Goal: Task Accomplishment & Management: Manage account settings

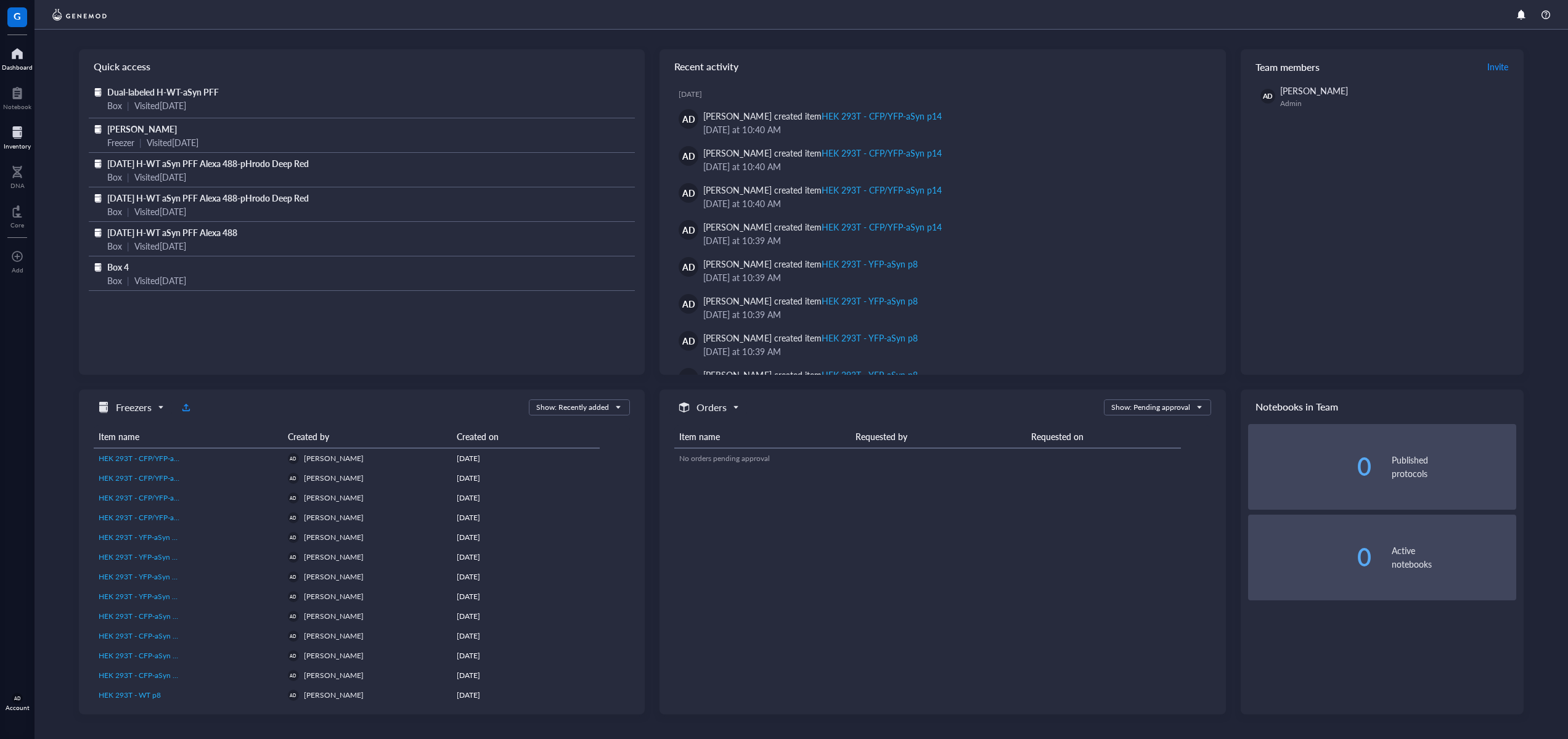
click at [18, 138] on div at bounding box center [17, 132] width 27 height 20
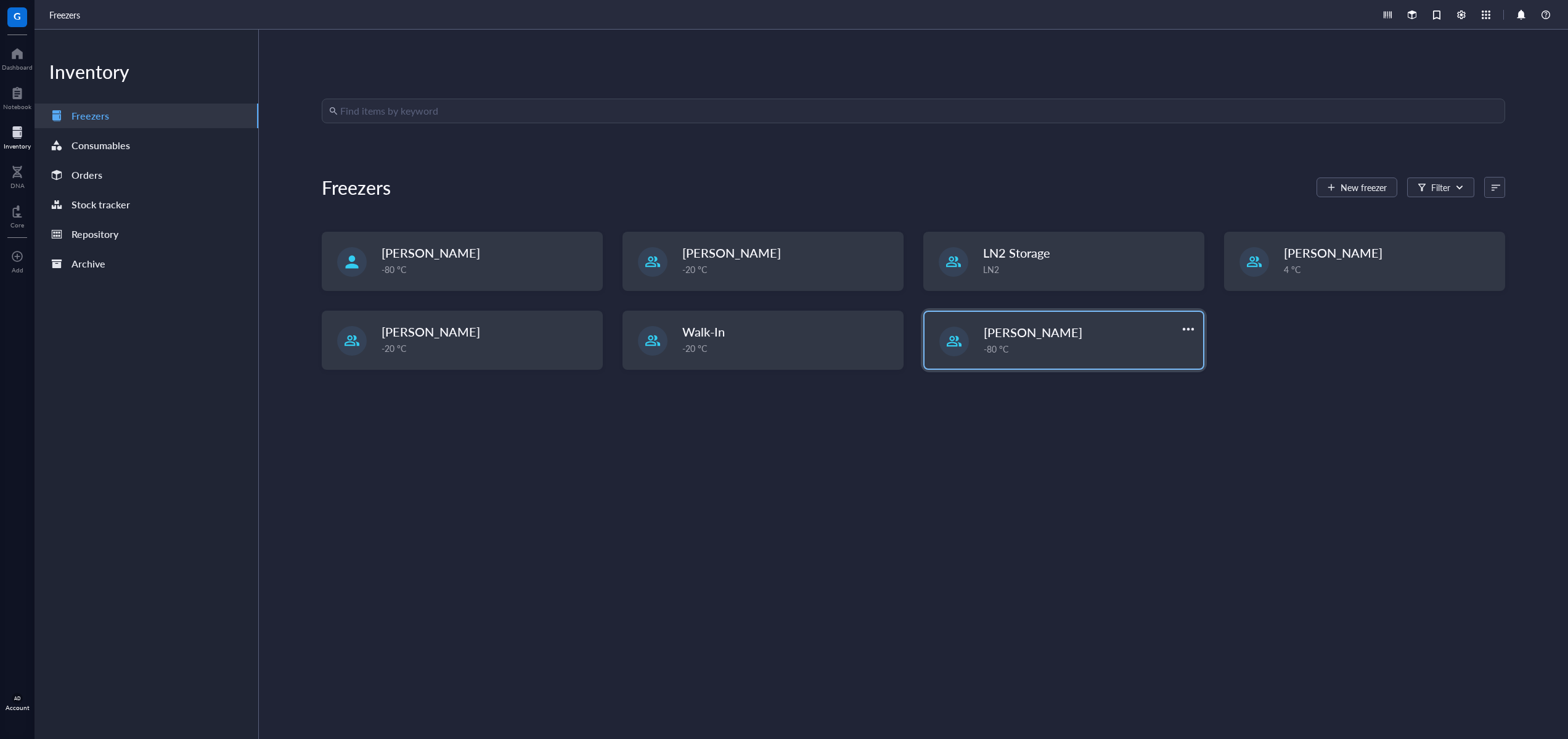
click at [1029, 351] on div "-80 °C" at bounding box center [1089, 349] width 212 height 13
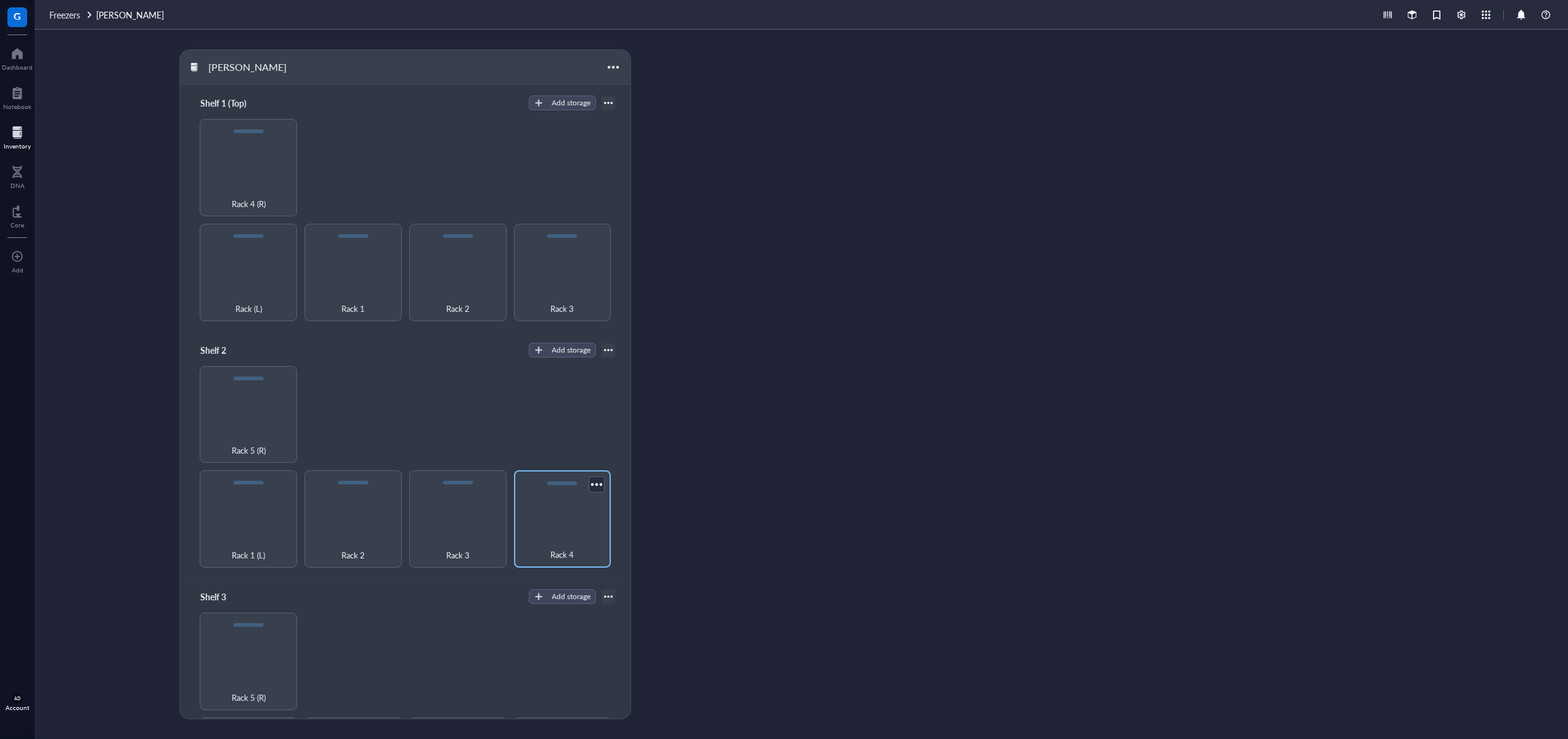
click at [558, 540] on div "Rack 4" at bounding box center [562, 548] width 85 height 27
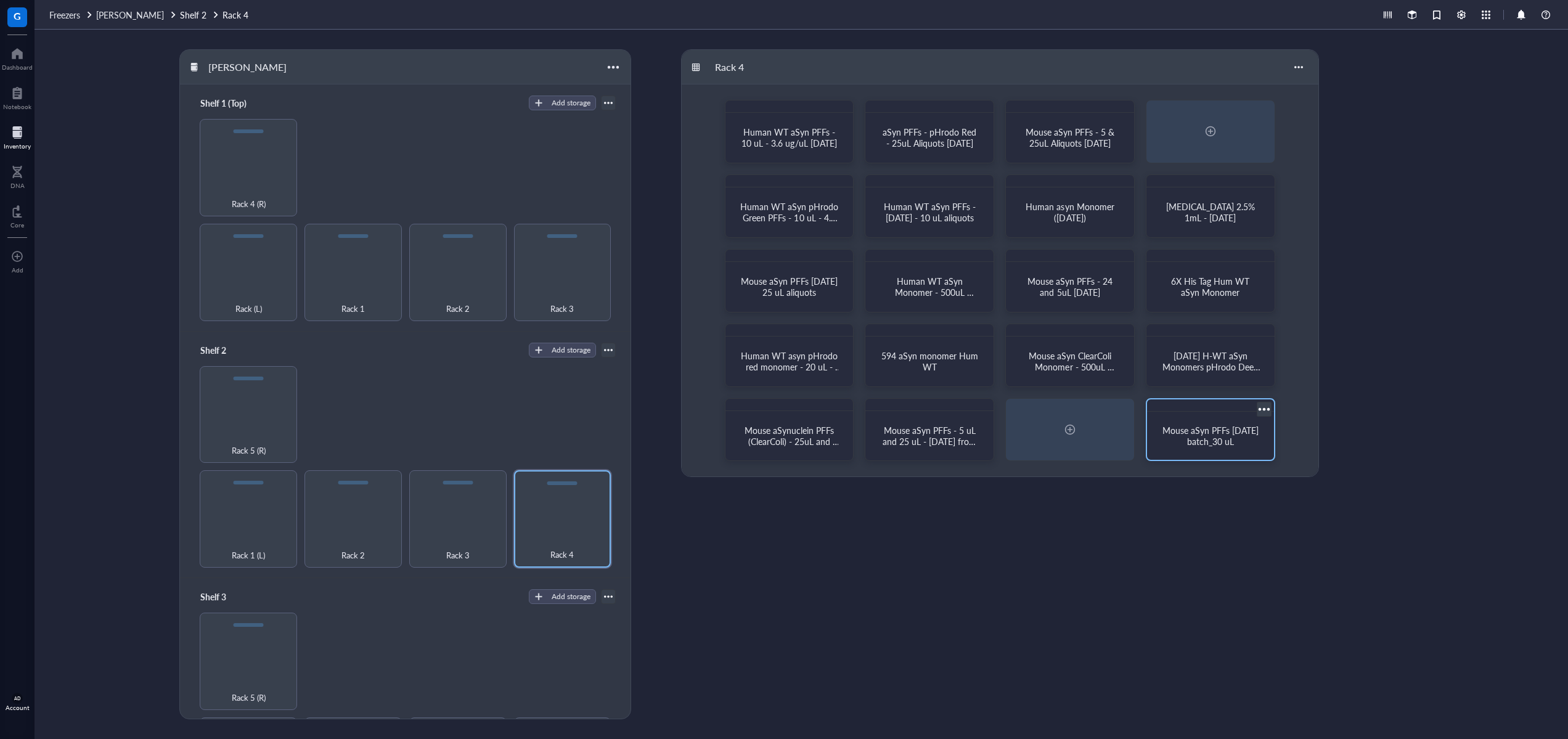
click at [1200, 450] on div "Mouse aSyn PFFs [DATE] batch_30 uL" at bounding box center [1211, 436] width 117 height 38
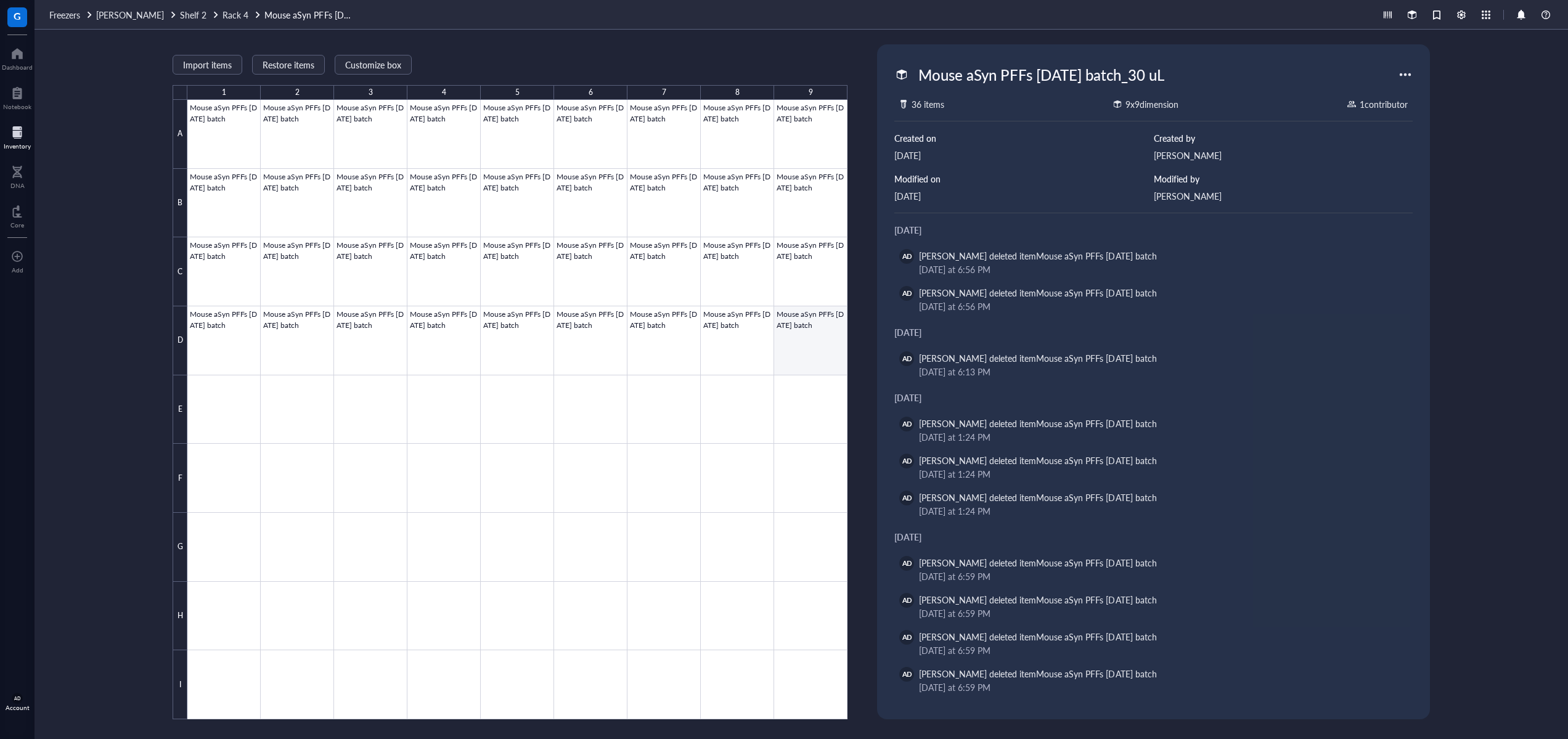
click at [802, 327] on div at bounding box center [517, 410] width 660 height 620
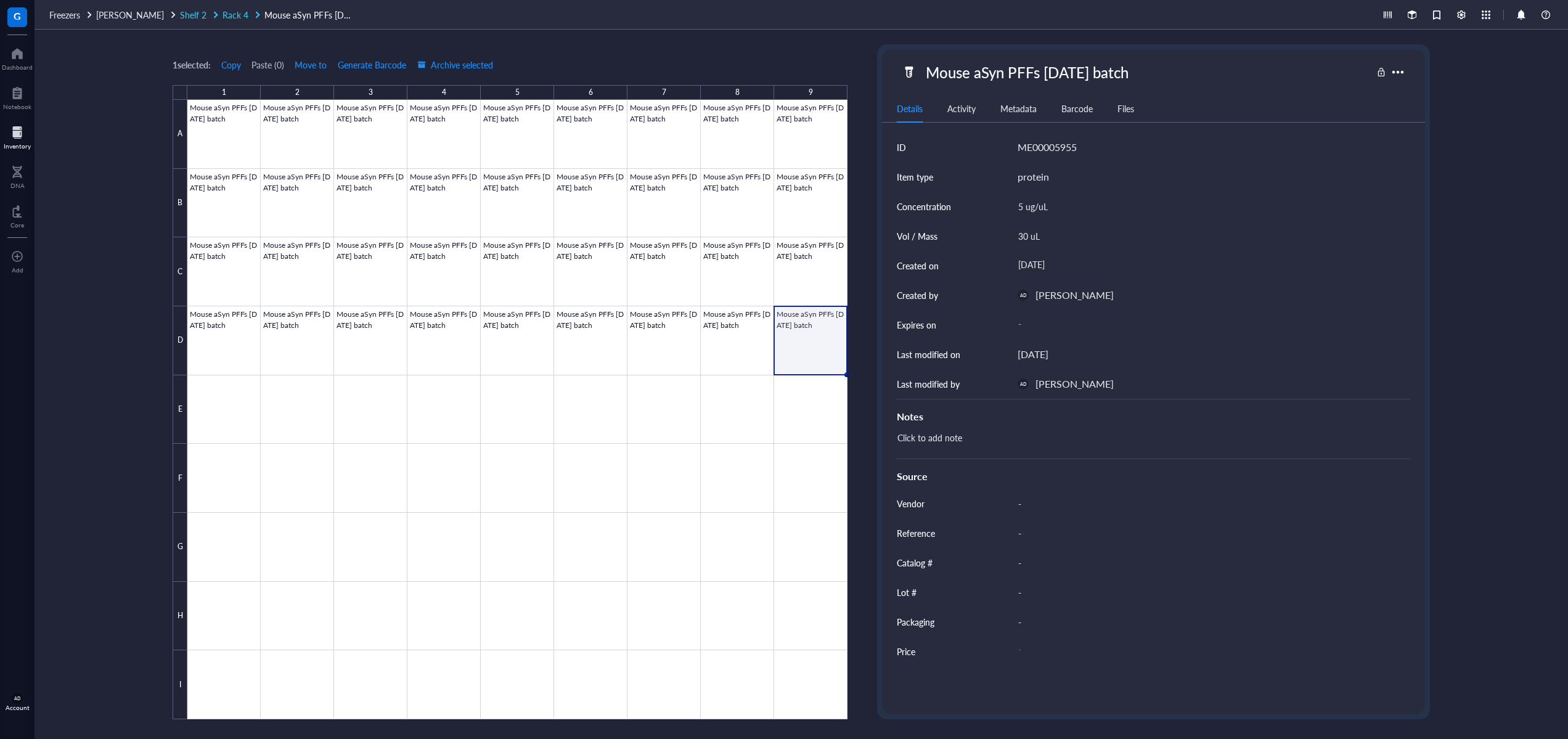
click at [223, 15] on span "Rack 4" at bounding box center [235, 14] width 26 height 12
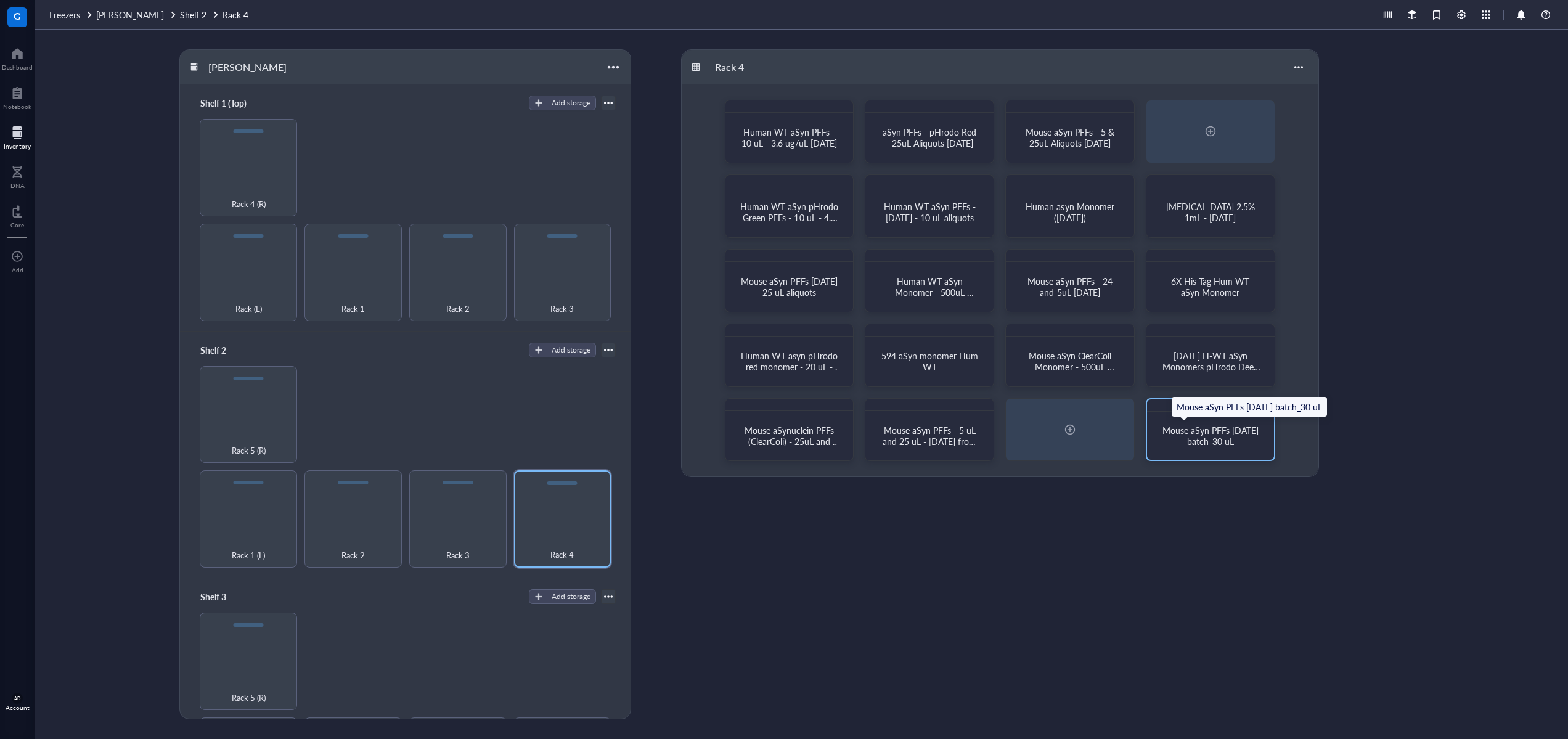
click at [1201, 429] on span "Mouse aSyn PFFs [DATE] batch_30 uL" at bounding box center [1212, 436] width 99 height 23
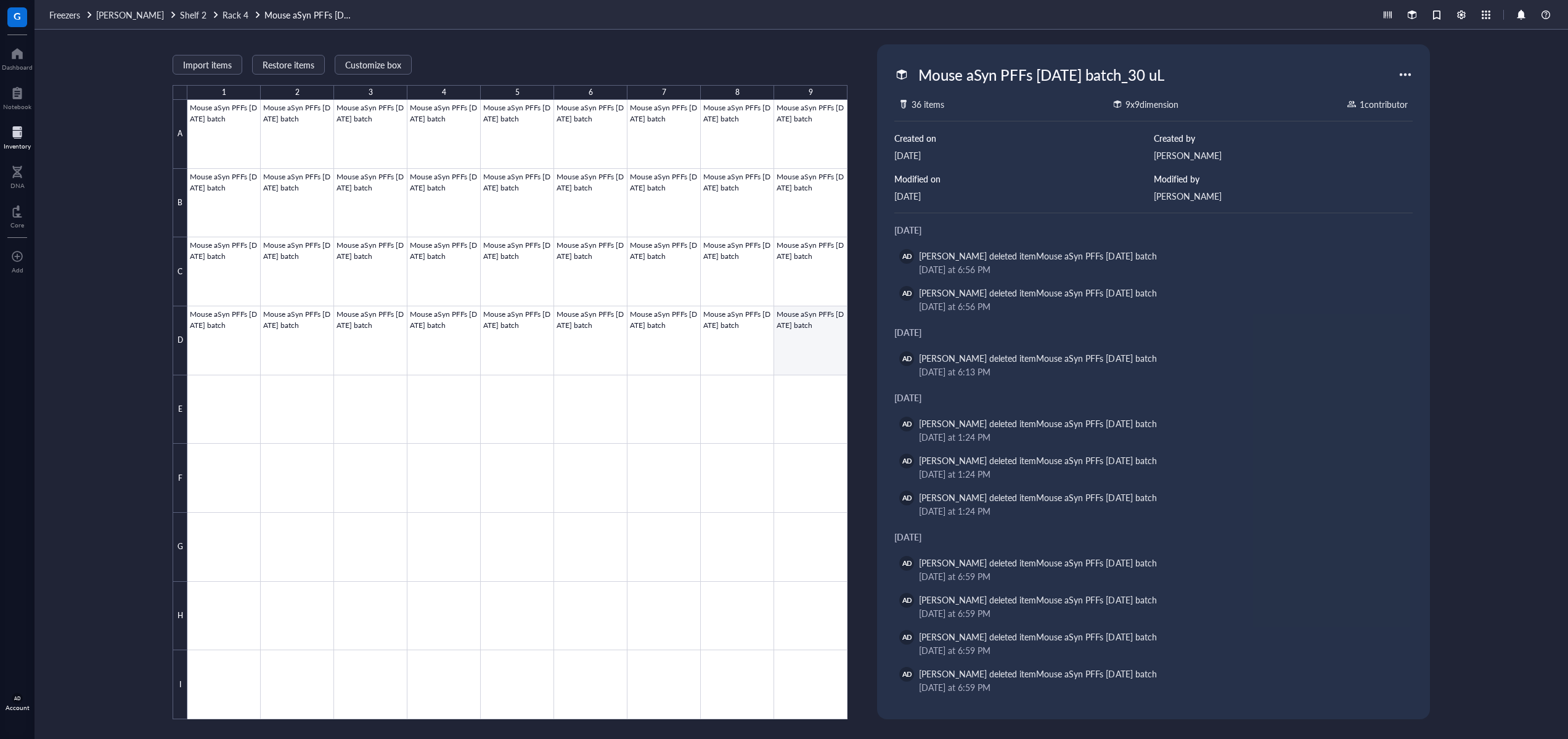
click at [819, 341] on div at bounding box center [517, 410] width 660 height 620
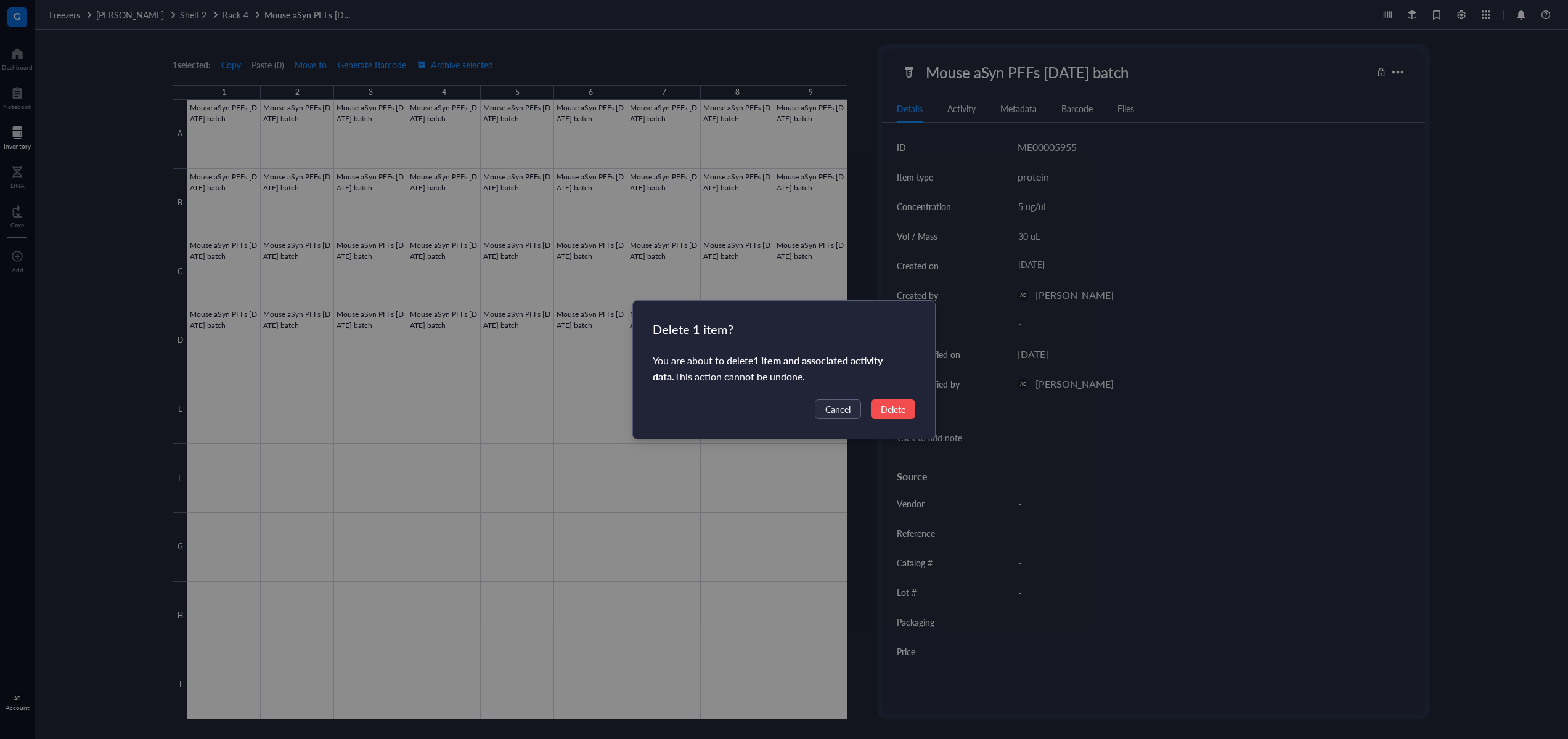
click at [886, 412] on span "Delete" at bounding box center [893, 410] width 25 height 13
click at [896, 411] on span "Delete" at bounding box center [893, 410] width 25 height 13
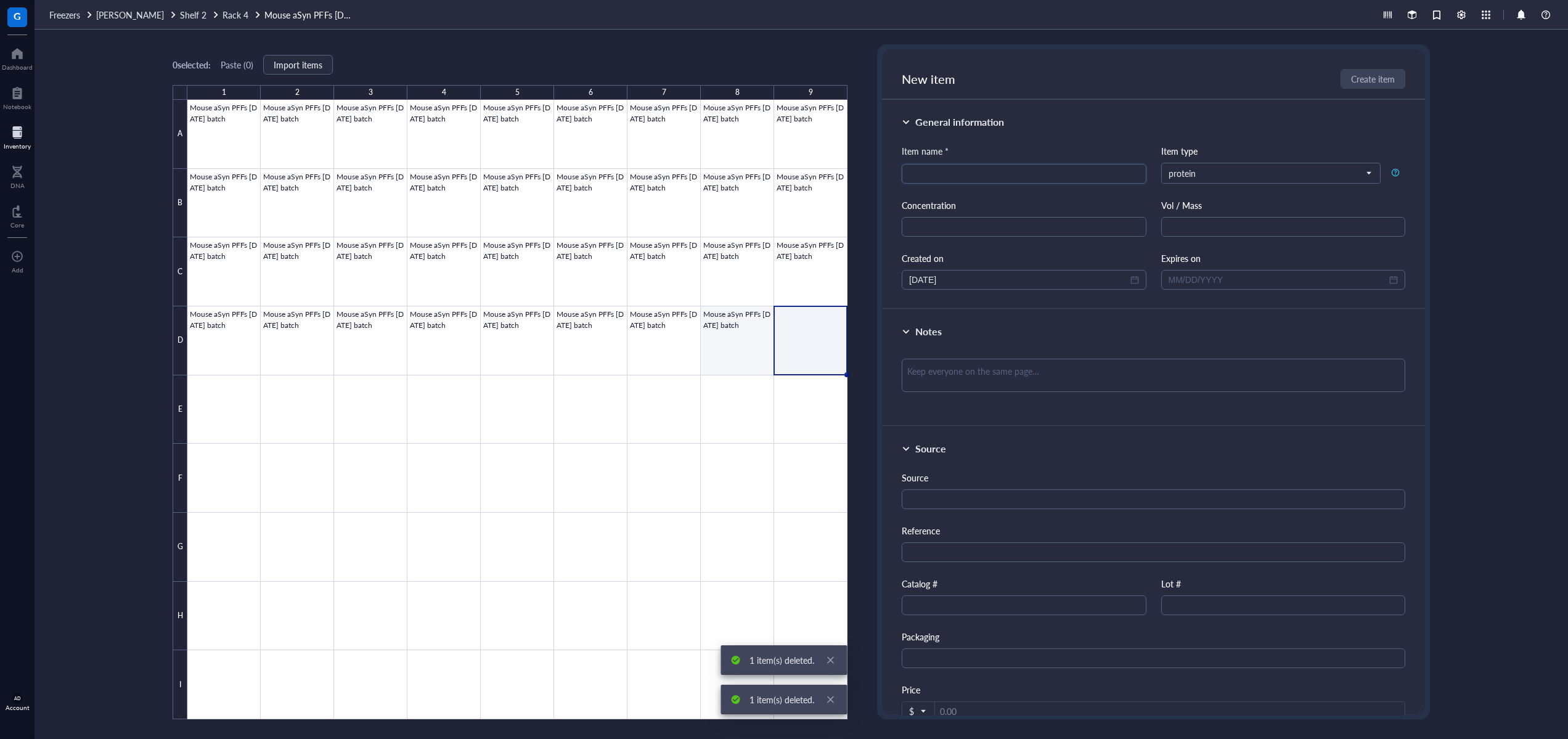
click at [745, 343] on div at bounding box center [517, 410] width 660 height 620
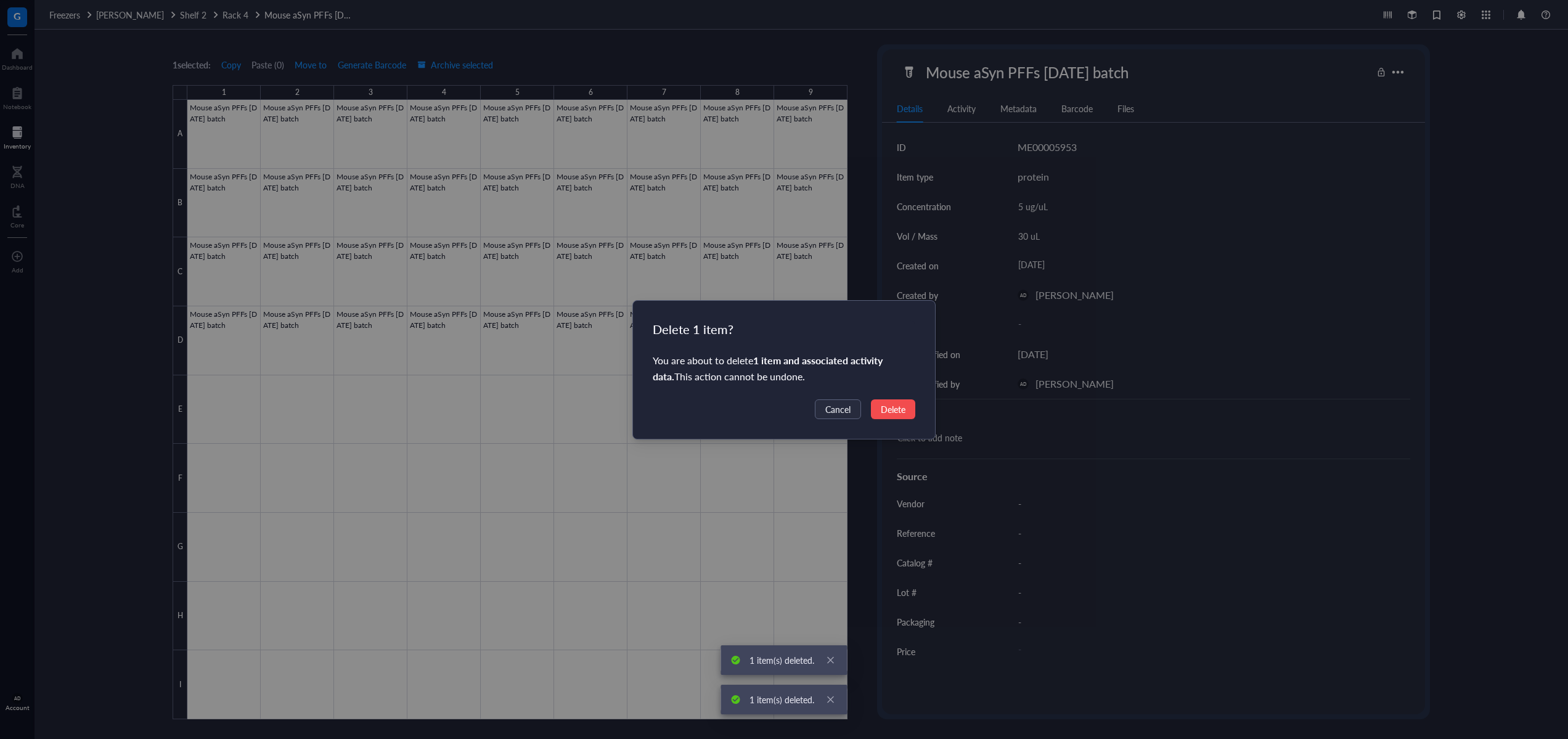
click at [888, 409] on span "Delete" at bounding box center [893, 410] width 25 height 13
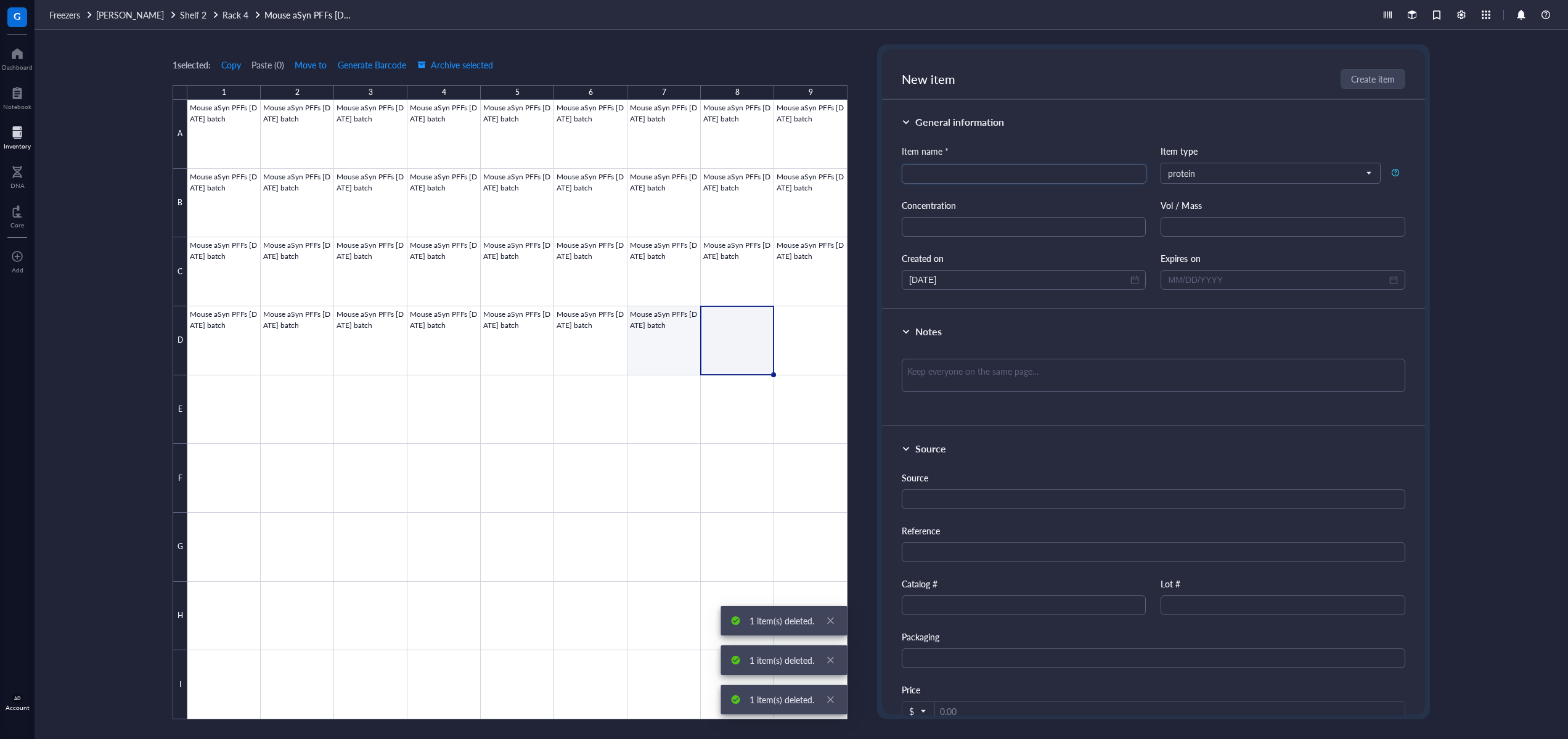
click at [674, 346] on div at bounding box center [517, 410] width 660 height 620
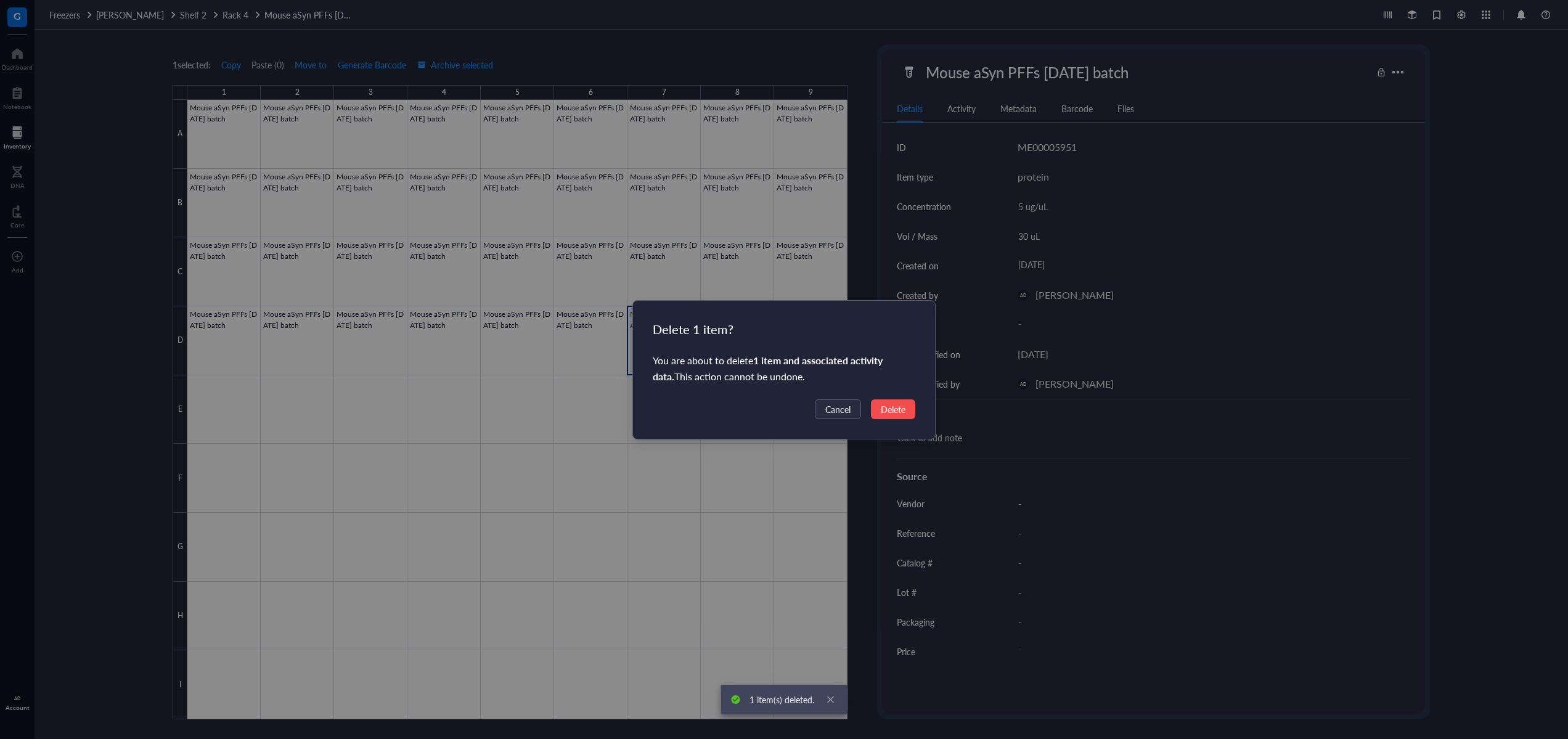
click at [896, 415] on span "Delete" at bounding box center [893, 410] width 25 height 13
